Goal: Task Accomplishment & Management: Manage account settings

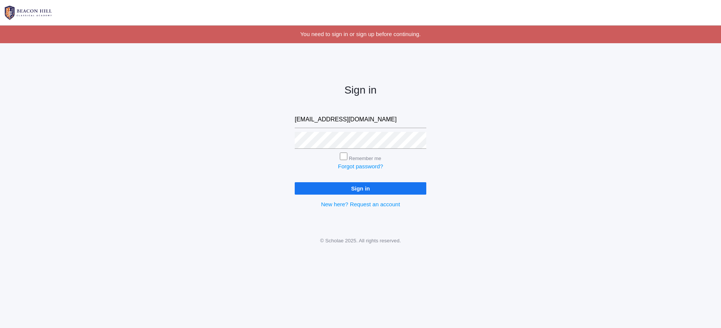
type input "[EMAIL_ADDRESS][DOMAIN_NAME]"
click at [360, 187] on input "Sign in" at bounding box center [360, 188] width 131 height 12
type input "[EMAIL_ADDRESS][DOMAIN_NAME]"
click at [328, 185] on input "Sign in" at bounding box center [360, 188] width 131 height 12
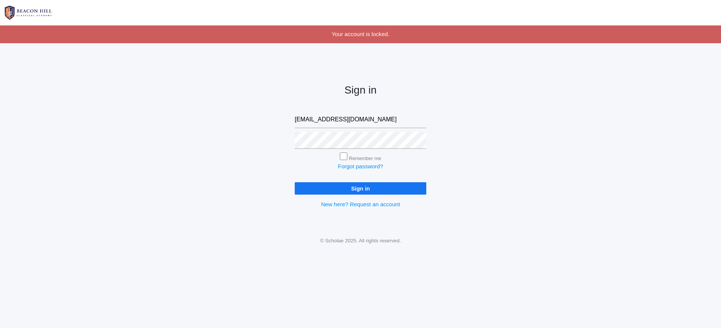
click at [350, 189] on input "Sign in" at bounding box center [360, 188] width 131 height 12
click at [363, 164] on link "Forgot password?" at bounding box center [360, 166] width 45 height 6
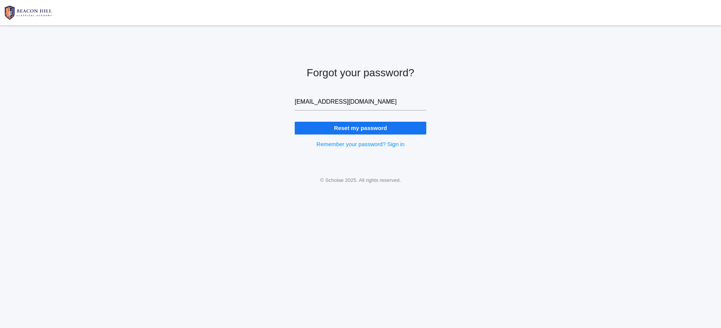
type input "mandvbenson@gmail.com"
click at [367, 127] on input "Reset my password" at bounding box center [360, 128] width 131 height 12
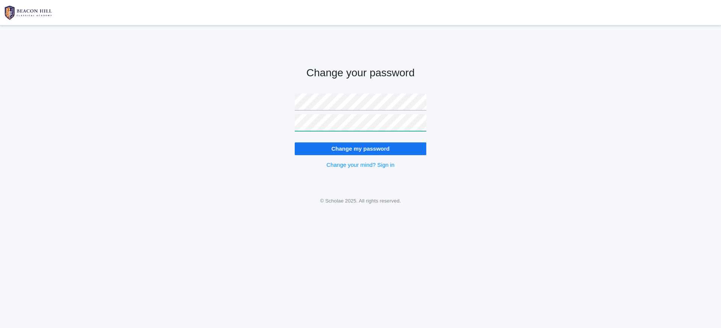
click at [360, 148] on input "Change my password" at bounding box center [360, 148] width 131 height 12
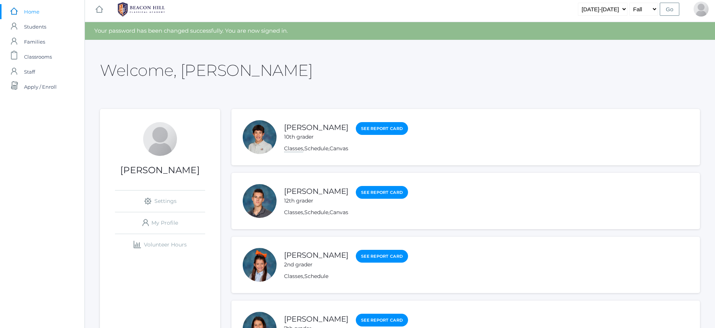
click at [297, 150] on link "Classes" at bounding box center [293, 148] width 19 height 7
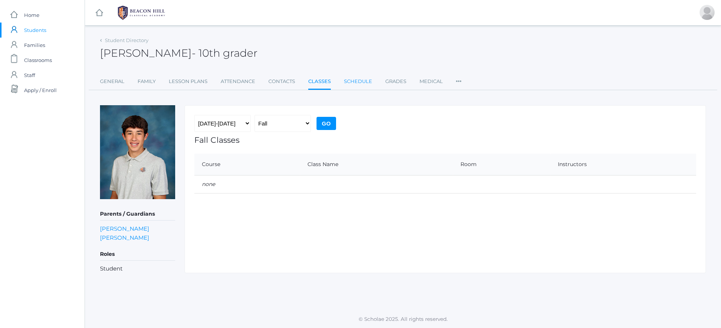
click at [357, 78] on link "Schedule" at bounding box center [358, 81] width 28 height 15
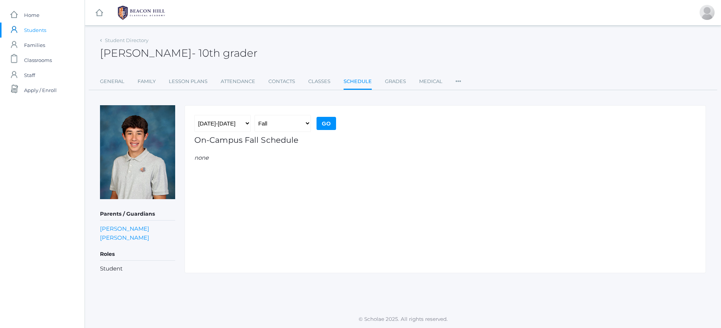
click at [104, 42] on div "Student Directory" at bounding box center [124, 41] width 48 height 8
click at [101, 38] on div "Student Directory" at bounding box center [124, 41] width 48 height 8
click at [107, 38] on link "Student Directory" at bounding box center [127, 40] width 44 height 6
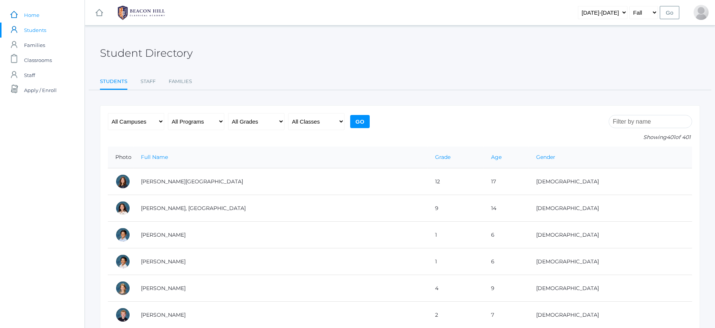
click at [21, 15] on link "icons/ui/navigation/home Created with Sketch. Home" at bounding box center [42, 15] width 85 height 15
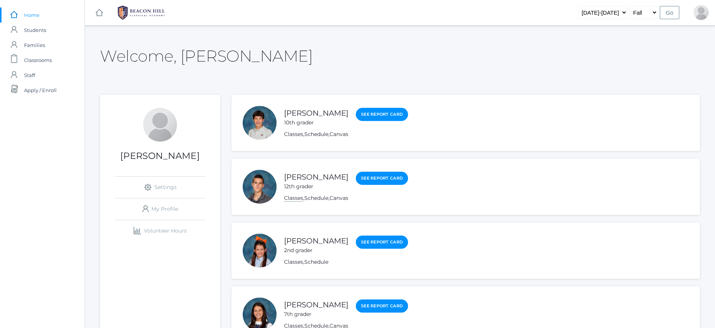
click at [294, 198] on link "Classes" at bounding box center [293, 198] width 19 height 7
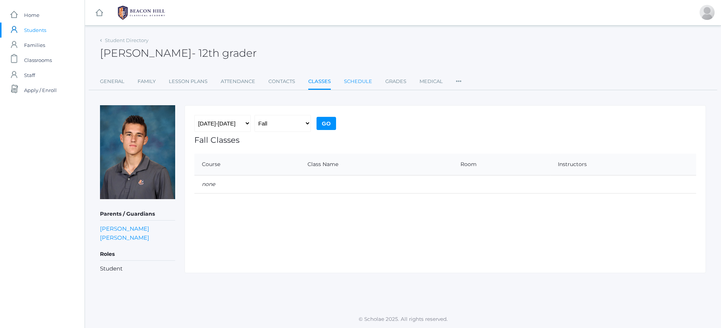
click at [352, 82] on link "Schedule" at bounding box center [358, 81] width 28 height 15
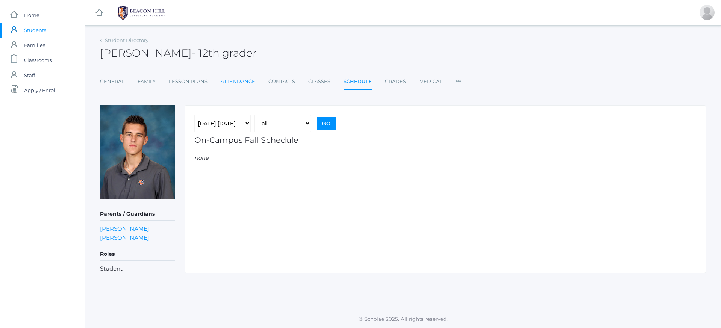
click at [242, 80] on link "Attendance" at bounding box center [238, 81] width 35 height 15
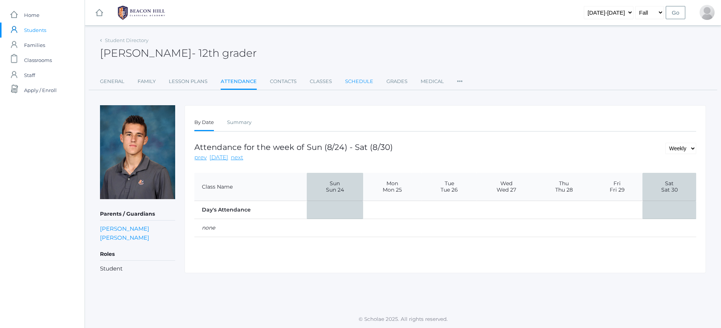
click at [358, 86] on link "Schedule" at bounding box center [359, 81] width 28 height 15
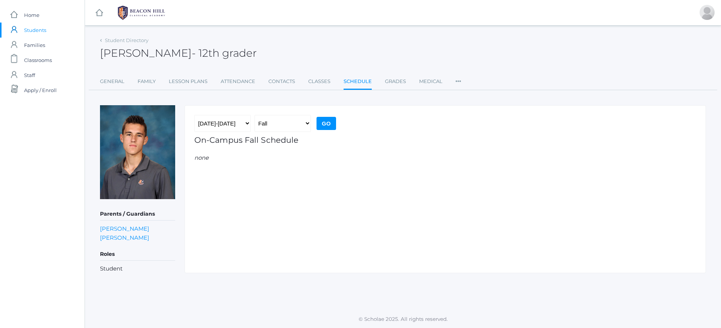
click at [325, 123] on input "Go" at bounding box center [326, 123] width 20 height 13
click at [328, 78] on link "Classes" at bounding box center [319, 81] width 22 height 15
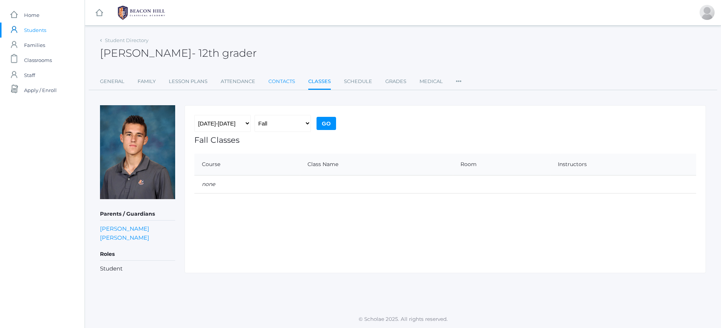
click at [290, 81] on link "Contacts" at bounding box center [281, 81] width 27 height 15
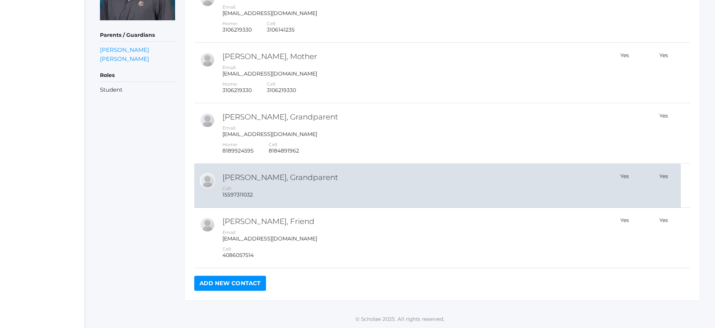
scroll to position [178, 0]
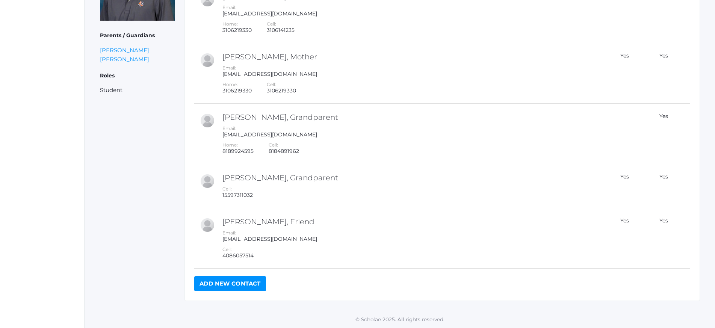
click at [222, 283] on link "Add New Contact" at bounding box center [230, 283] width 72 height 15
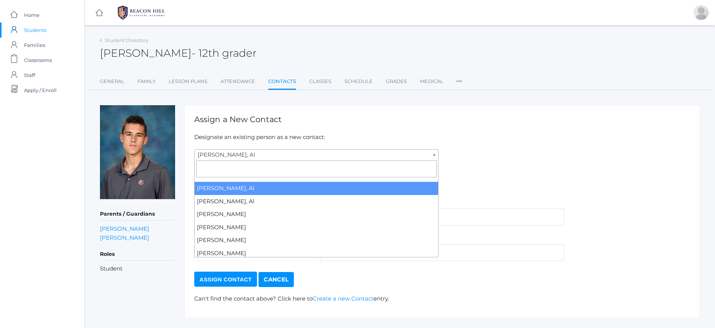
click at [267, 151] on span "[PERSON_NAME], Al" at bounding box center [316, 155] width 243 height 11
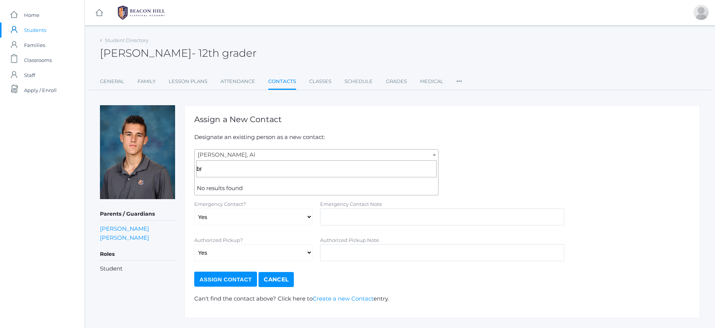
type input "b"
type input "his [PERSON_NAME]"
select select "false"
click at [355, 220] on input "text" at bounding box center [442, 216] width 244 height 17
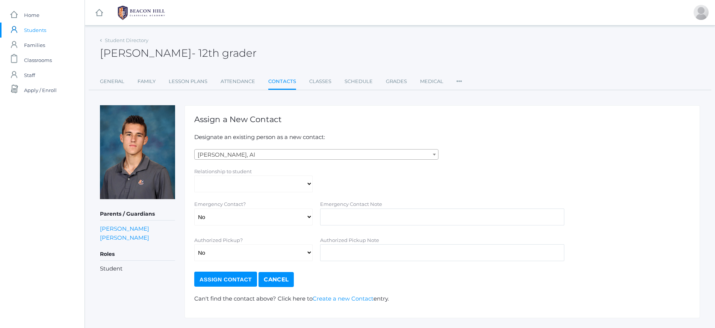
click at [282, 275] on link "Cancel" at bounding box center [275, 279] width 35 height 15
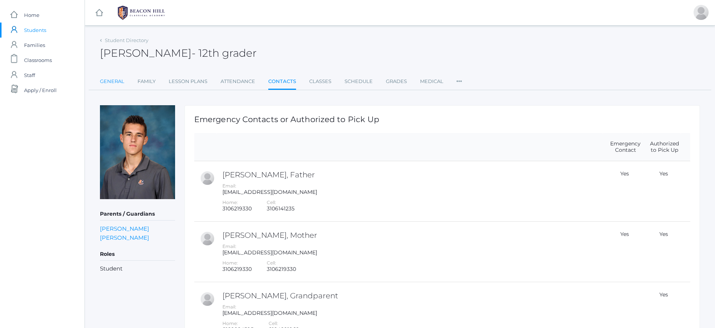
click at [114, 81] on link "General" at bounding box center [112, 81] width 24 height 15
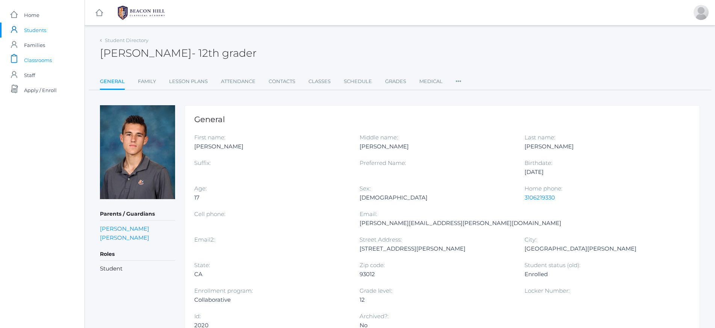
click at [41, 58] on span "Classrooms" at bounding box center [38, 60] width 28 height 15
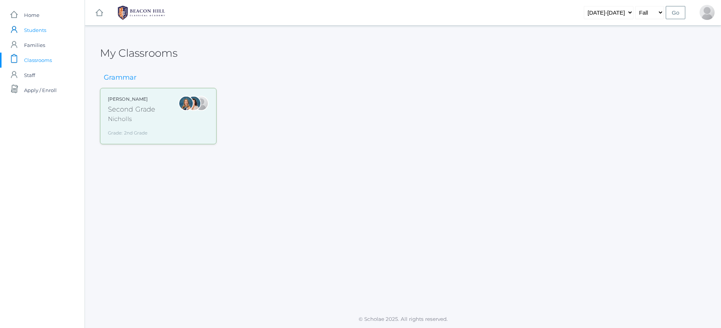
click at [31, 27] on span "Students" at bounding box center [35, 30] width 22 height 15
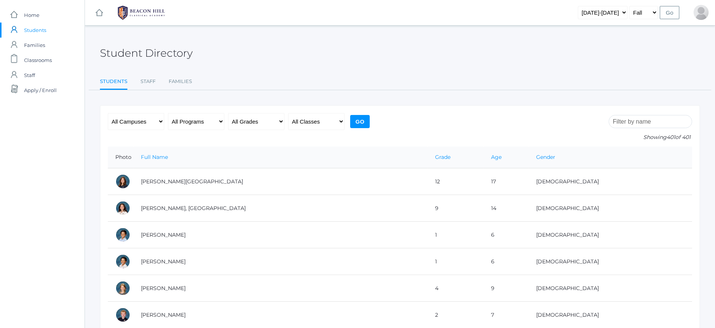
click at [650, 124] on input "search" at bounding box center [650, 121] width 83 height 13
select select "10"
click at [357, 118] on input "Go" at bounding box center [360, 121] width 20 height 13
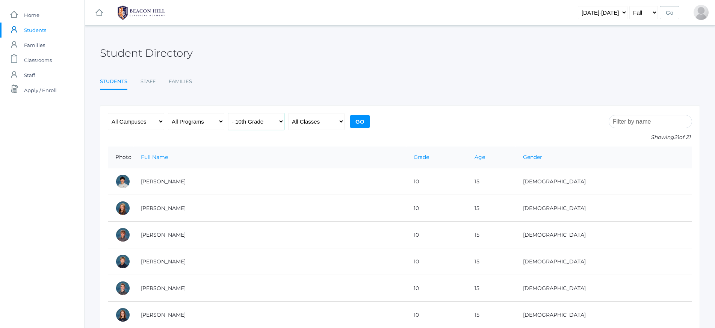
select select "7"
click at [365, 124] on input "Go" at bounding box center [360, 121] width 20 height 13
click at [144, 81] on link "Staff" at bounding box center [147, 81] width 15 height 15
